Goal: Transaction & Acquisition: Purchase product/service

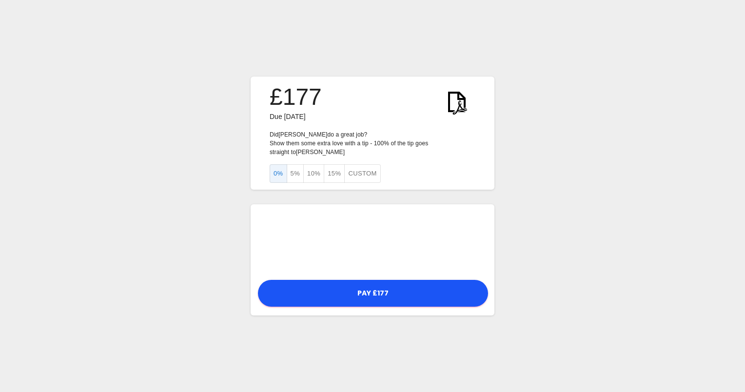
click at [292, 175] on button "5%" at bounding box center [296, 173] width 18 height 19
click at [360, 173] on button "Custom" at bounding box center [362, 173] width 36 height 19
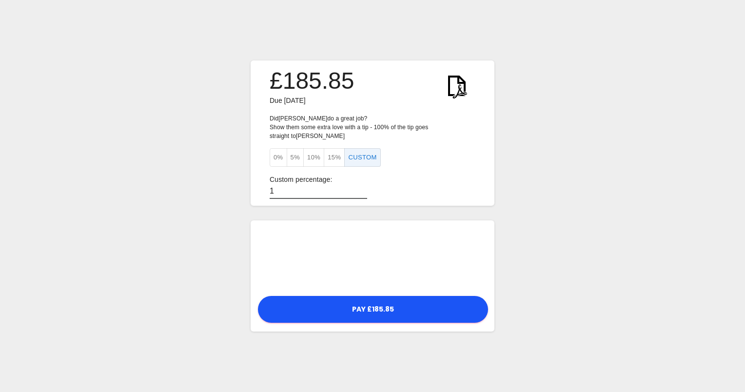
click at [355, 187] on input "1" at bounding box center [319, 192] width 98 height 14
type input "2"
click at [355, 187] on input "2" at bounding box center [319, 192] width 98 height 14
click at [354, 158] on button "Custom" at bounding box center [362, 157] width 36 height 19
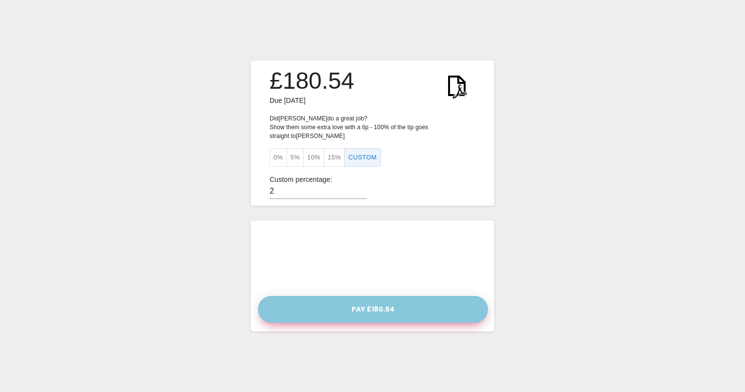
click at [372, 309] on button "Pay £180.54" at bounding box center [373, 309] width 230 height 27
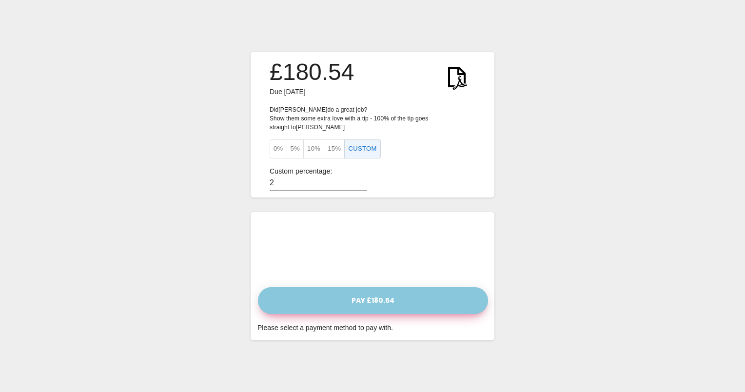
click at [369, 300] on button "Pay £180.54" at bounding box center [373, 300] width 230 height 27
